Goal: Transaction & Acquisition: Register for event/course

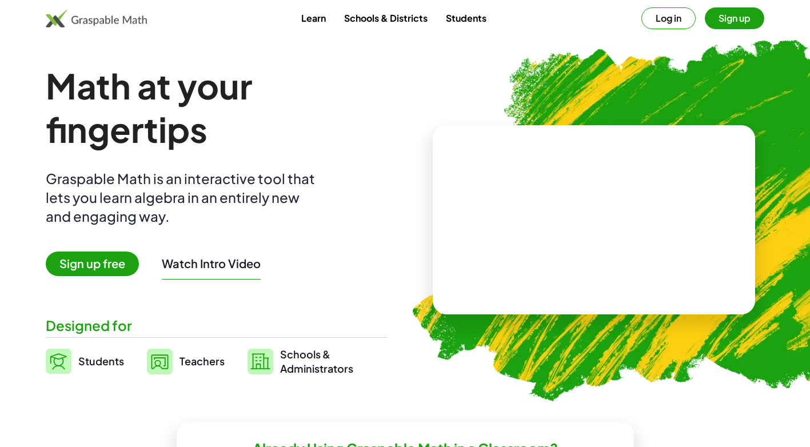
click at [657, 191] on video at bounding box center [594, 220] width 172 height 86
drag, startPoint x: 453, startPoint y: 201, endPoint x: 482, endPoint y: 200, distance: 28.6
click at [471, 201] on div "+ 2 + · 3 · 5 ×" at bounding box center [594, 220] width 323 height 190
click at [651, 202] on div "+ 2 + · 3 · 5" at bounding box center [592, 208] width 196 height 92
click at [116, 354] on link "Students" at bounding box center [85, 361] width 78 height 29
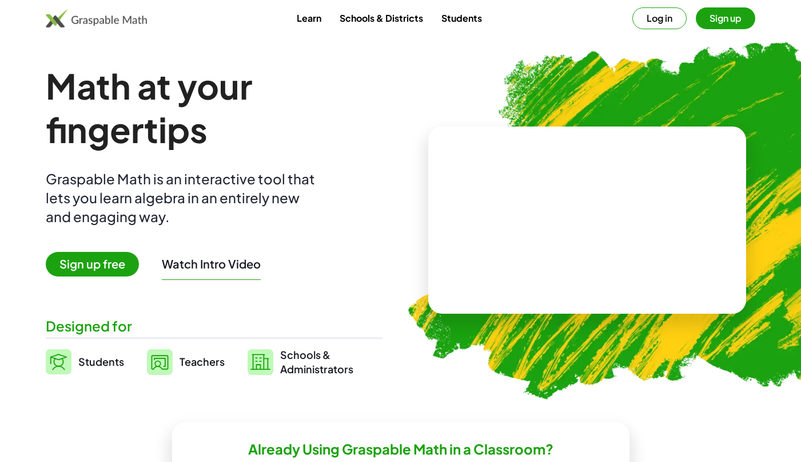
click at [105, 368] on span "Students" at bounding box center [101, 361] width 46 height 13
click at [98, 255] on span "Sign up free" at bounding box center [92, 264] width 93 height 25
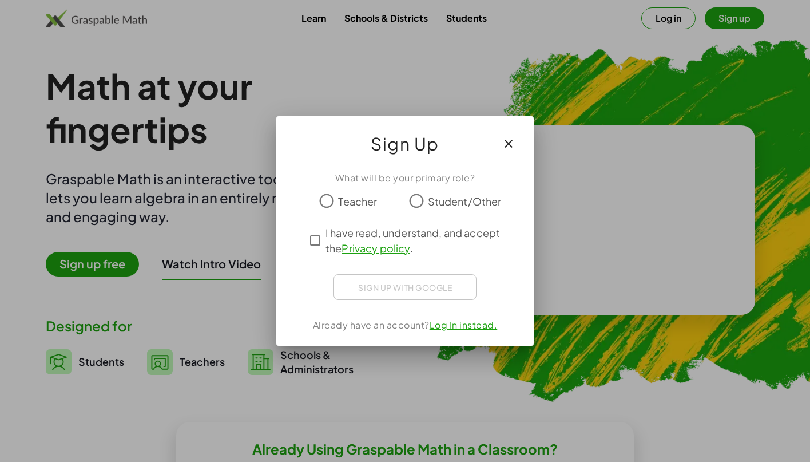
drag, startPoint x: 523, startPoint y: 138, endPoint x: 510, endPoint y: 145, distance: 14.3
click at [510, 145] on div "Sign Up" at bounding box center [404, 139] width 257 height 46
click at [510, 145] on icon "button" at bounding box center [509, 144] width 14 height 14
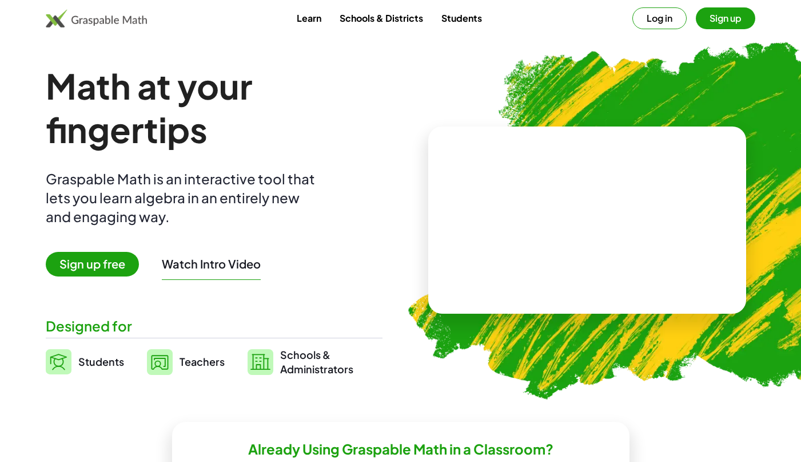
click at [74, 267] on span "Sign up free" at bounding box center [92, 264] width 93 height 25
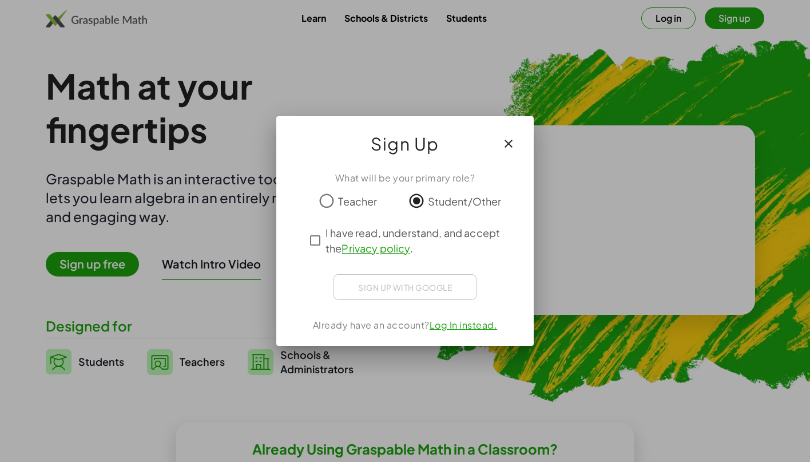
click at [417, 280] on div "Sign up with Google Iniciar sesión con Google Iniciar sesión con Google. Se abr…" at bounding box center [404, 287] width 143 height 26
click at [432, 291] on div "Sign up with Google Iniciar sesión con Google Iniciar sesión con Google. Se abr…" at bounding box center [404, 287] width 143 height 26
click at [415, 273] on div "What will be your primary role? Teacher Student/Other I have read, understand, …" at bounding box center [404, 254] width 257 height 184
drag, startPoint x: 412, startPoint y: 275, endPoint x: 414, endPoint y: 245, distance: 29.8
click at [414, 260] on div "What will be your primary role? Teacher Student/Other I have read, understand, …" at bounding box center [404, 254] width 257 height 184
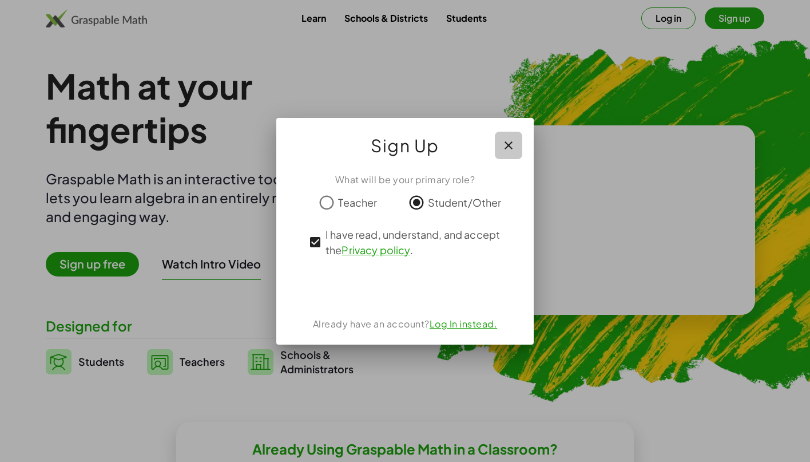
click at [509, 142] on icon "button" at bounding box center [509, 145] width 14 height 14
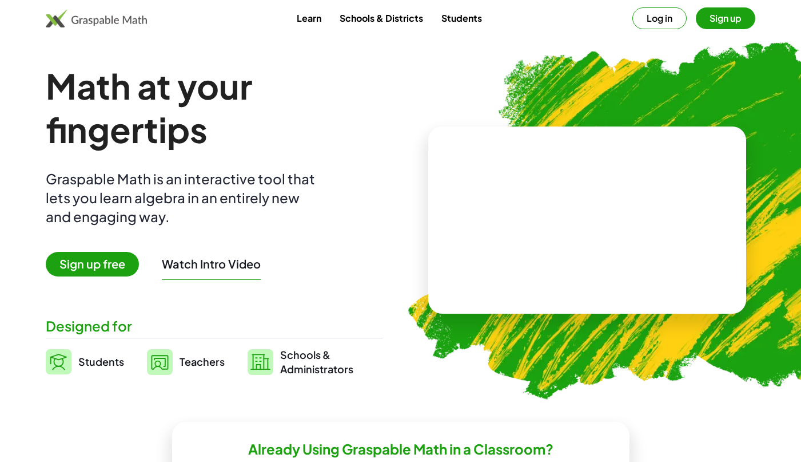
click at [746, 14] on button "Sign up" at bounding box center [725, 18] width 59 height 22
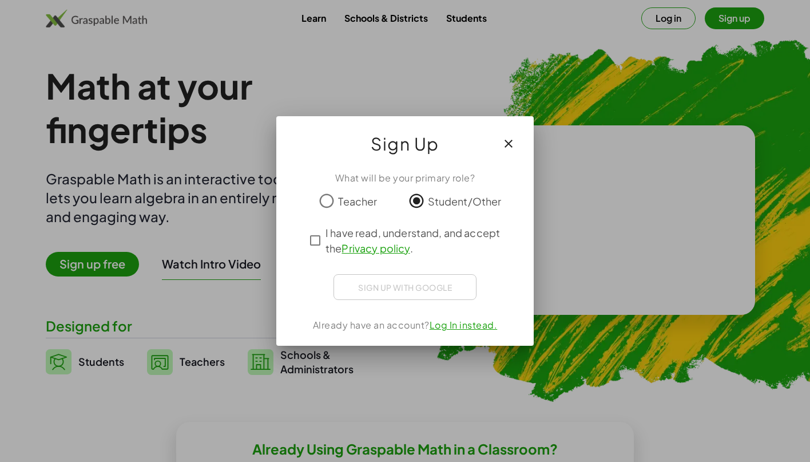
click at [508, 145] on icon "button" at bounding box center [509, 144] width 14 height 14
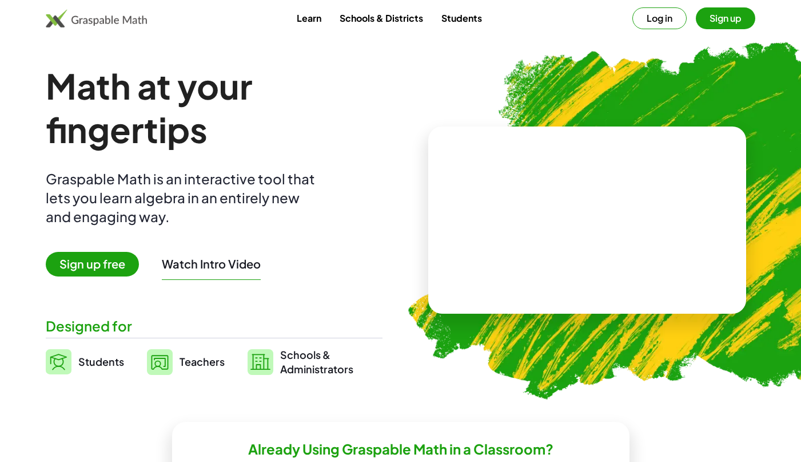
click at [668, 21] on button "Log in" at bounding box center [659, 18] width 54 height 22
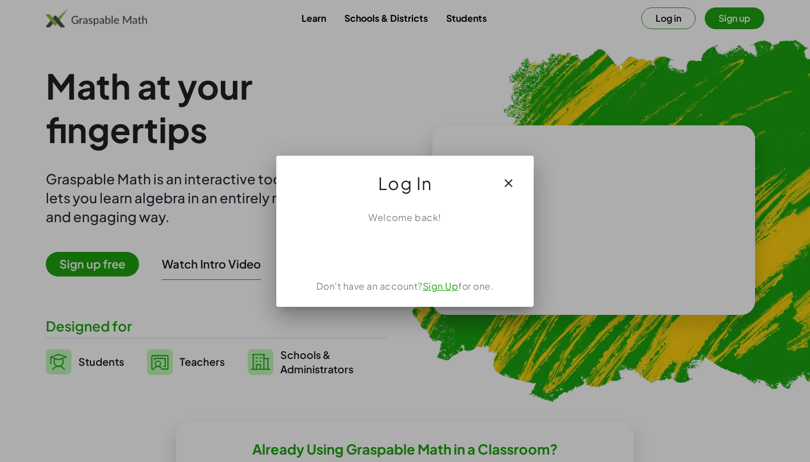
click at [515, 178] on button "button" at bounding box center [508, 182] width 27 height 27
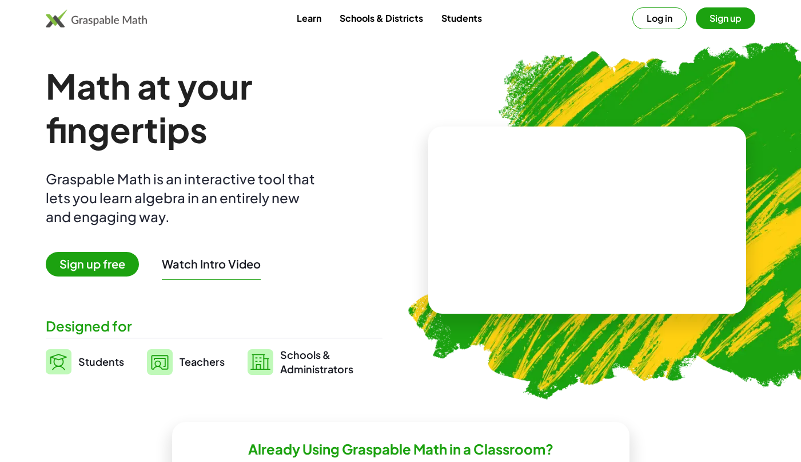
click at [240, 252] on div "Math at your fingertips Graspable Math is an interactive tool that lets you lea…" at bounding box center [214, 220] width 337 height 312
click at [237, 257] on button "Watch Intro Video" at bounding box center [211, 263] width 99 height 15
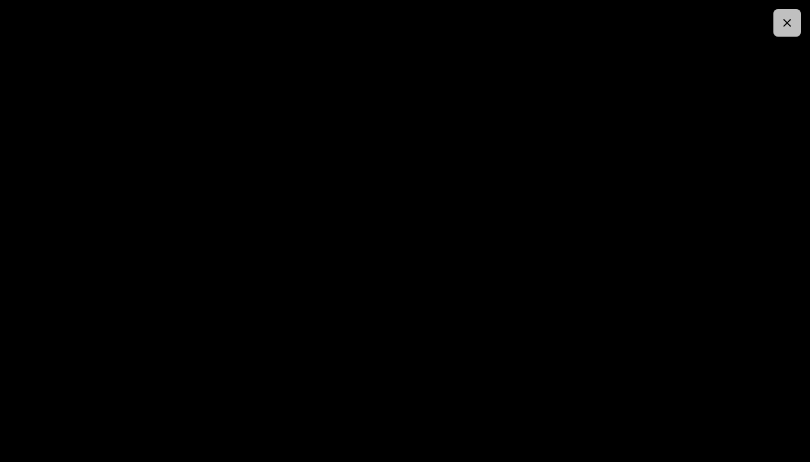
click at [781, 26] on icon "button" at bounding box center [787, 23] width 14 height 14
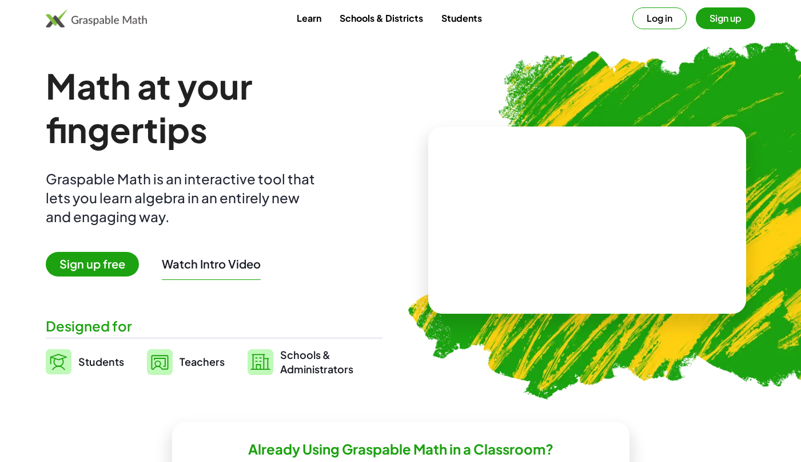
click at [93, 257] on span "Sign up free" at bounding box center [92, 264] width 93 height 25
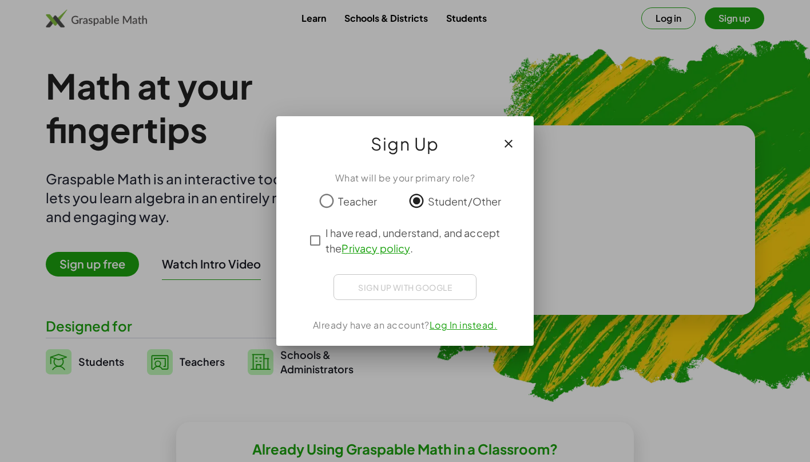
click at [356, 200] on span "Teacher" at bounding box center [357, 200] width 39 height 15
click at [303, 238] on div "What will be your primary role? Teacher Student/Other I have read, understand, …" at bounding box center [404, 254] width 257 height 184
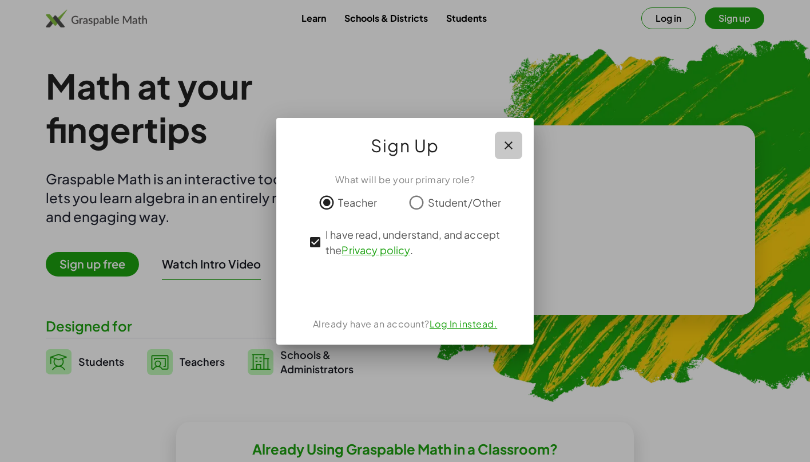
click at [510, 138] on button "button" at bounding box center [508, 145] width 27 height 27
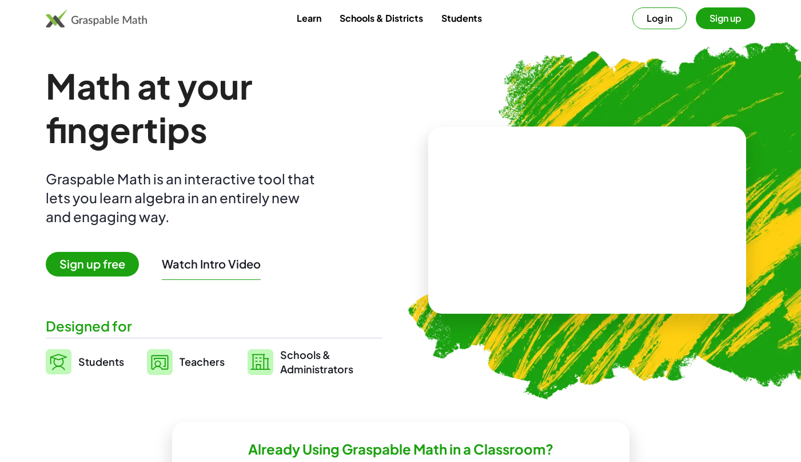
click at [90, 271] on span "Sign up free" at bounding box center [92, 264] width 93 height 25
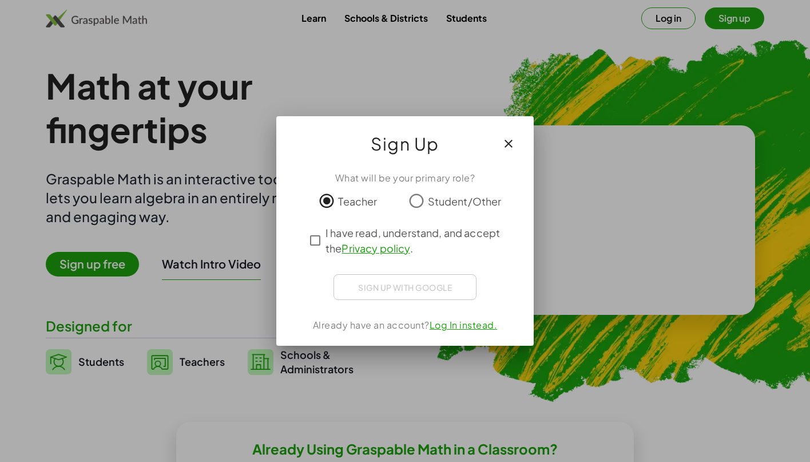
click at [509, 149] on icon "button" at bounding box center [509, 144] width 14 height 14
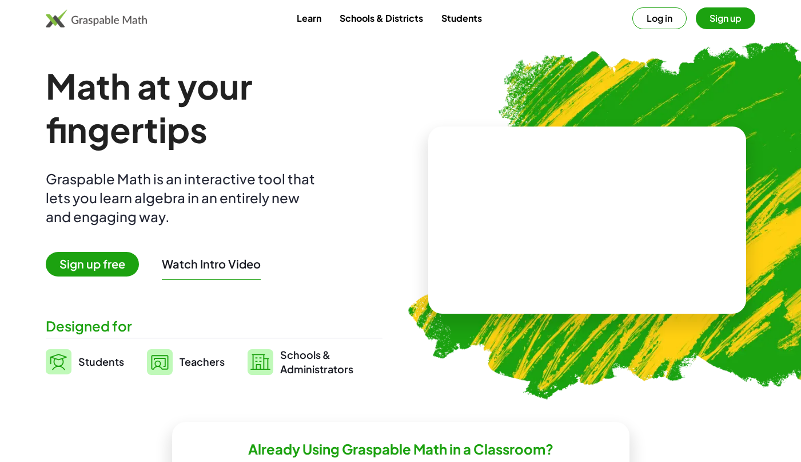
click at [753, 17] on button "Sign up" at bounding box center [725, 18] width 59 height 22
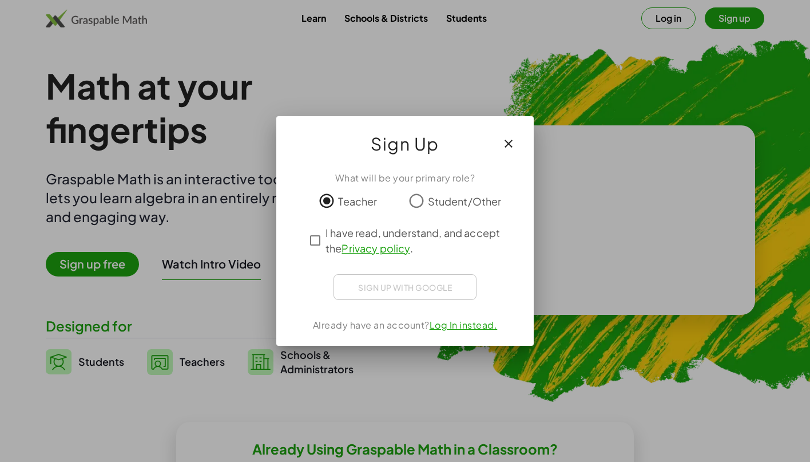
click at [518, 144] on button "button" at bounding box center [508, 143] width 27 height 27
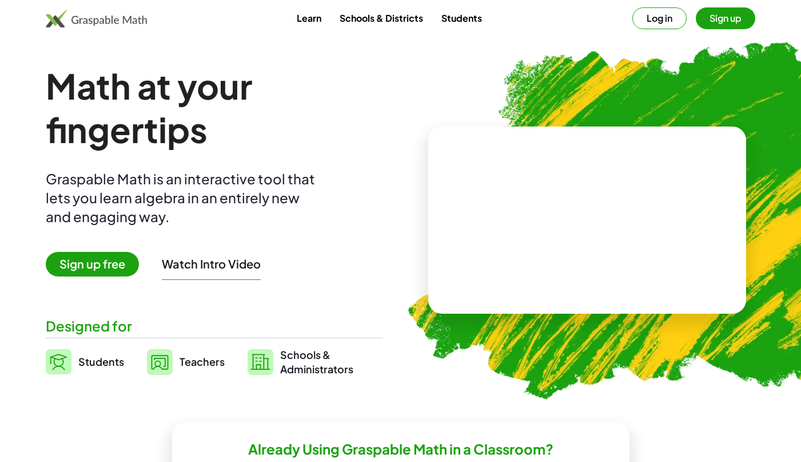
click at [674, 10] on button "Log in" at bounding box center [659, 18] width 54 height 22
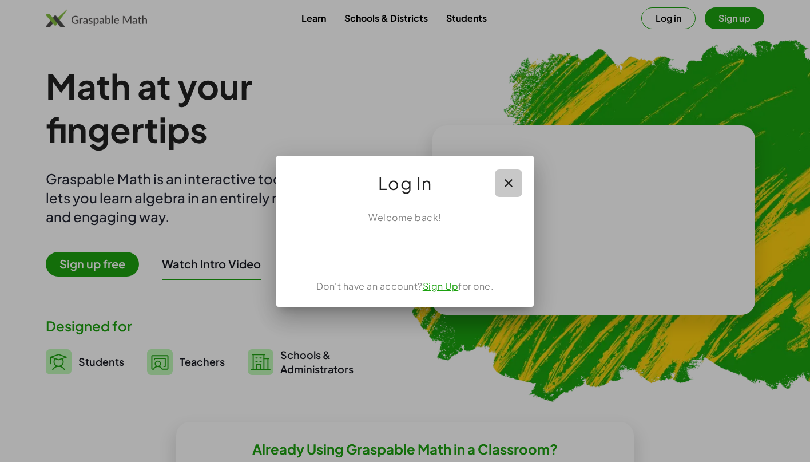
drag, startPoint x: 520, startPoint y: 176, endPoint x: 512, endPoint y: 180, distance: 8.7
click at [520, 177] on button "button" at bounding box center [508, 182] width 27 height 27
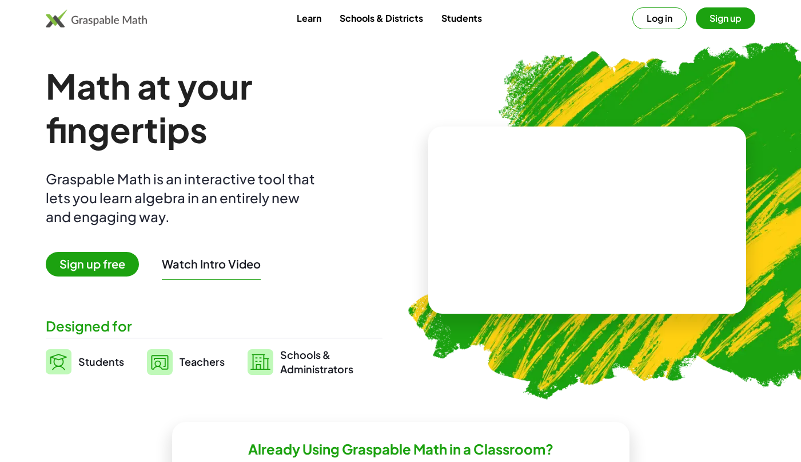
click at [100, 24] on img at bounding box center [96, 18] width 101 height 18
click at [75, 257] on span "Sign up free" at bounding box center [92, 264] width 93 height 25
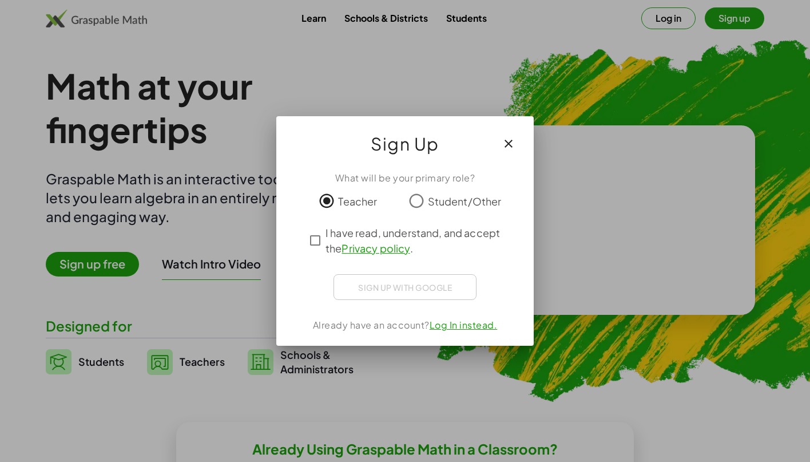
click at [506, 149] on icon "button" at bounding box center [509, 144] width 14 height 14
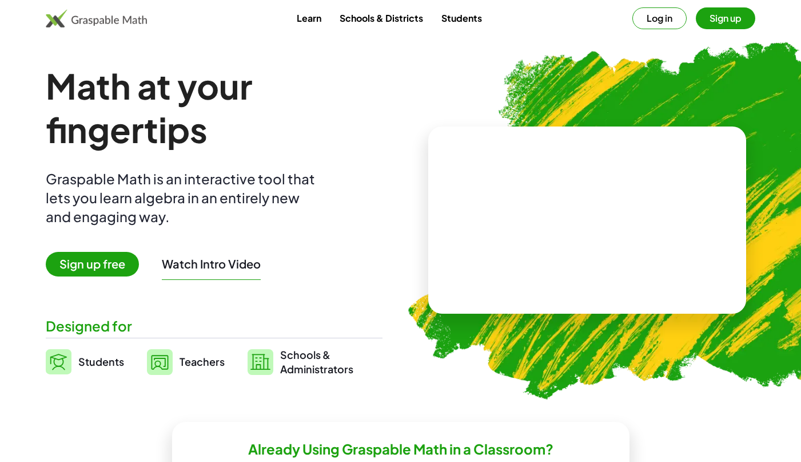
click at [202, 266] on button "Watch Intro Video" at bounding box center [211, 263] width 99 height 15
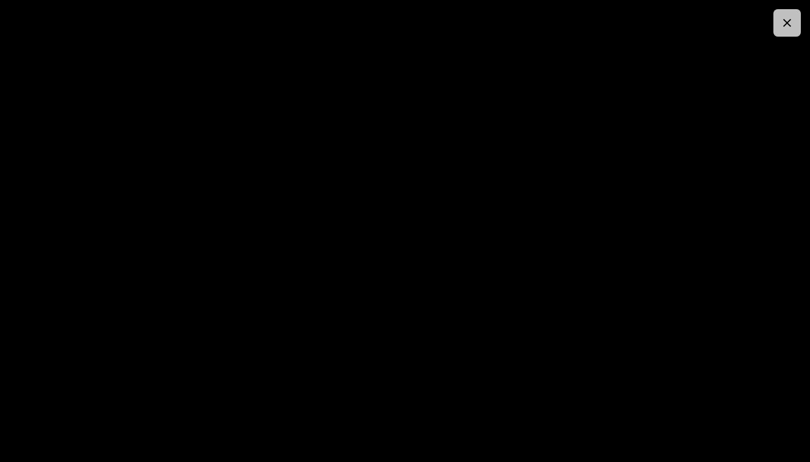
click at [785, 27] on icon "button" at bounding box center [787, 23] width 14 height 14
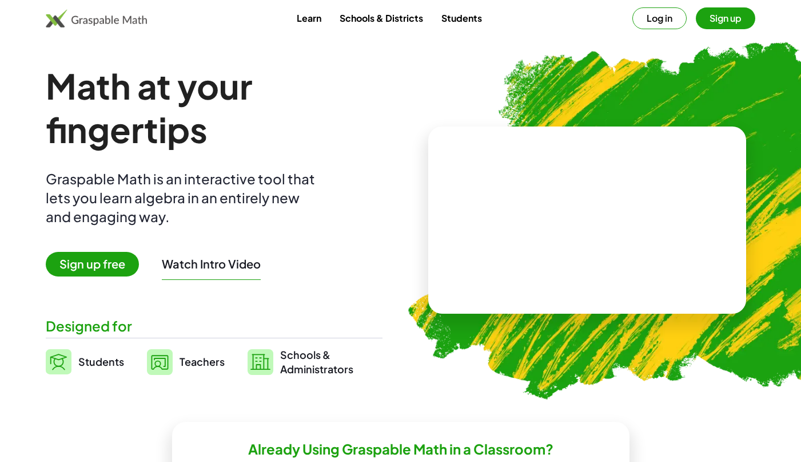
drag, startPoint x: 90, startPoint y: 155, endPoint x: 106, endPoint y: 149, distance: 16.7
click at [106, 149] on div "Math at your fingertips Graspable Math is an interactive tool that lets you lea…" at bounding box center [214, 220] width 337 height 312
drag, startPoint x: 106, startPoint y: 149, endPoint x: 189, endPoint y: 202, distance: 98.8
click at [189, 202] on div "Graspable Math is an interactive tool that lets you learn algebra in an entirel…" at bounding box center [183, 197] width 275 height 57
click at [674, 22] on button "Log in" at bounding box center [659, 18] width 54 height 22
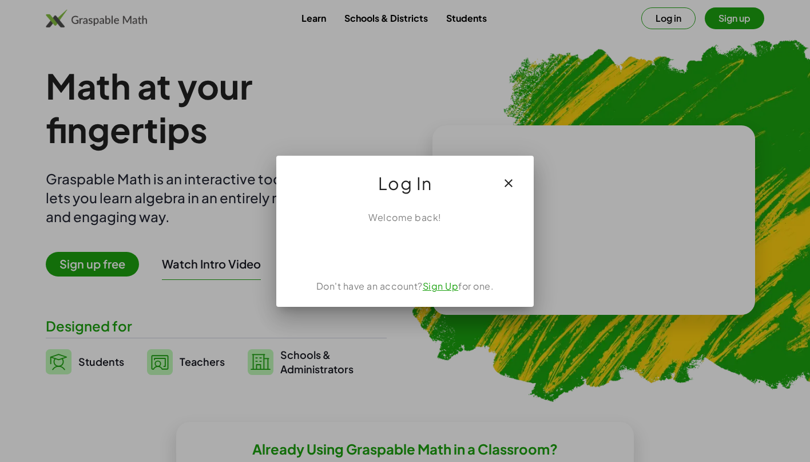
click at [507, 180] on icon "button" at bounding box center [509, 183] width 14 height 14
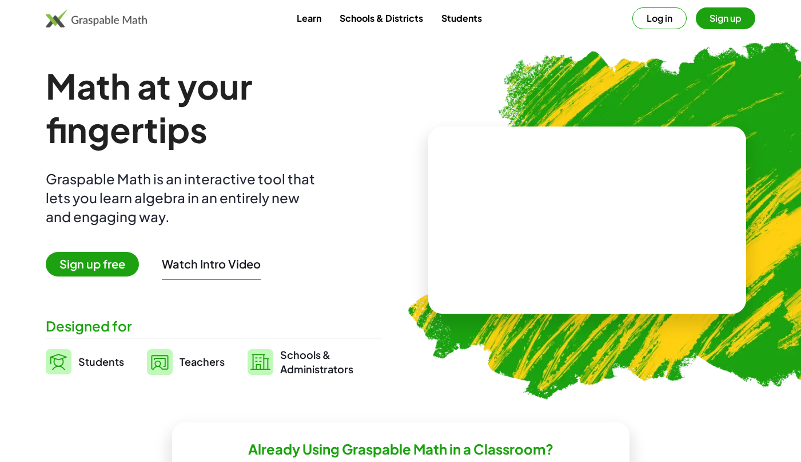
click at [634, 145] on div at bounding box center [587, 219] width 319 height 187
click at [634, 146] on div at bounding box center [587, 219] width 319 height 187
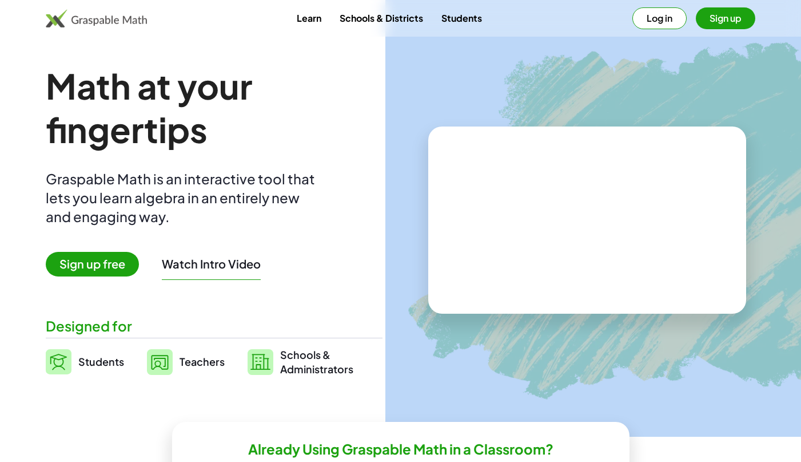
click at [634, 146] on div at bounding box center [587, 219] width 319 height 187
click at [634, 152] on div at bounding box center [587, 219] width 319 height 187
drag, startPoint x: 634, startPoint y: 152, endPoint x: 628, endPoint y: 160, distance: 9.8
click at [634, 177] on video at bounding box center [588, 220] width 172 height 86
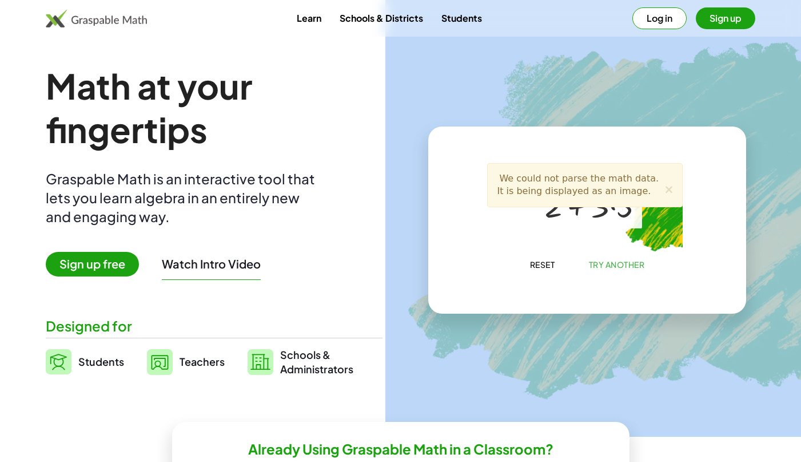
click at [609, 214] on div at bounding box center [589, 205] width 101 height 42
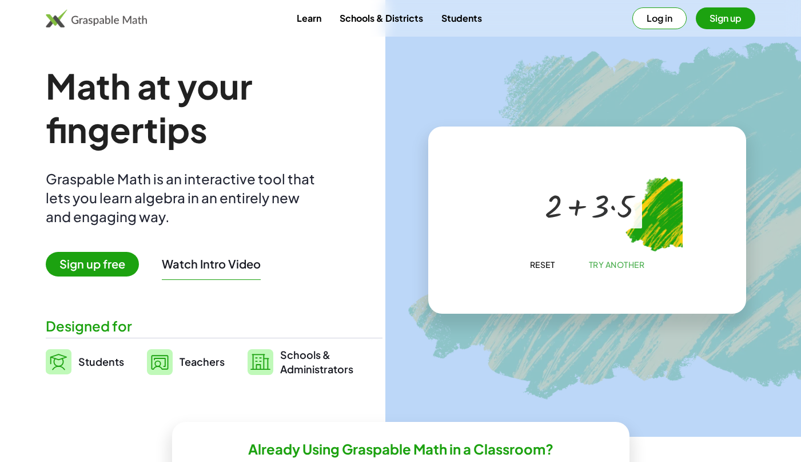
click at [602, 216] on div at bounding box center [589, 205] width 101 height 42
click at [600, 214] on div at bounding box center [589, 205] width 101 height 42
drag, startPoint x: 600, startPoint y: 213, endPoint x: 689, endPoint y: 140, distance: 115.0
click at [660, 177] on div "+ 2 + · 3 · 5" at bounding box center [585, 209] width 196 height 92
